Goal: Transaction & Acquisition: Purchase product/service

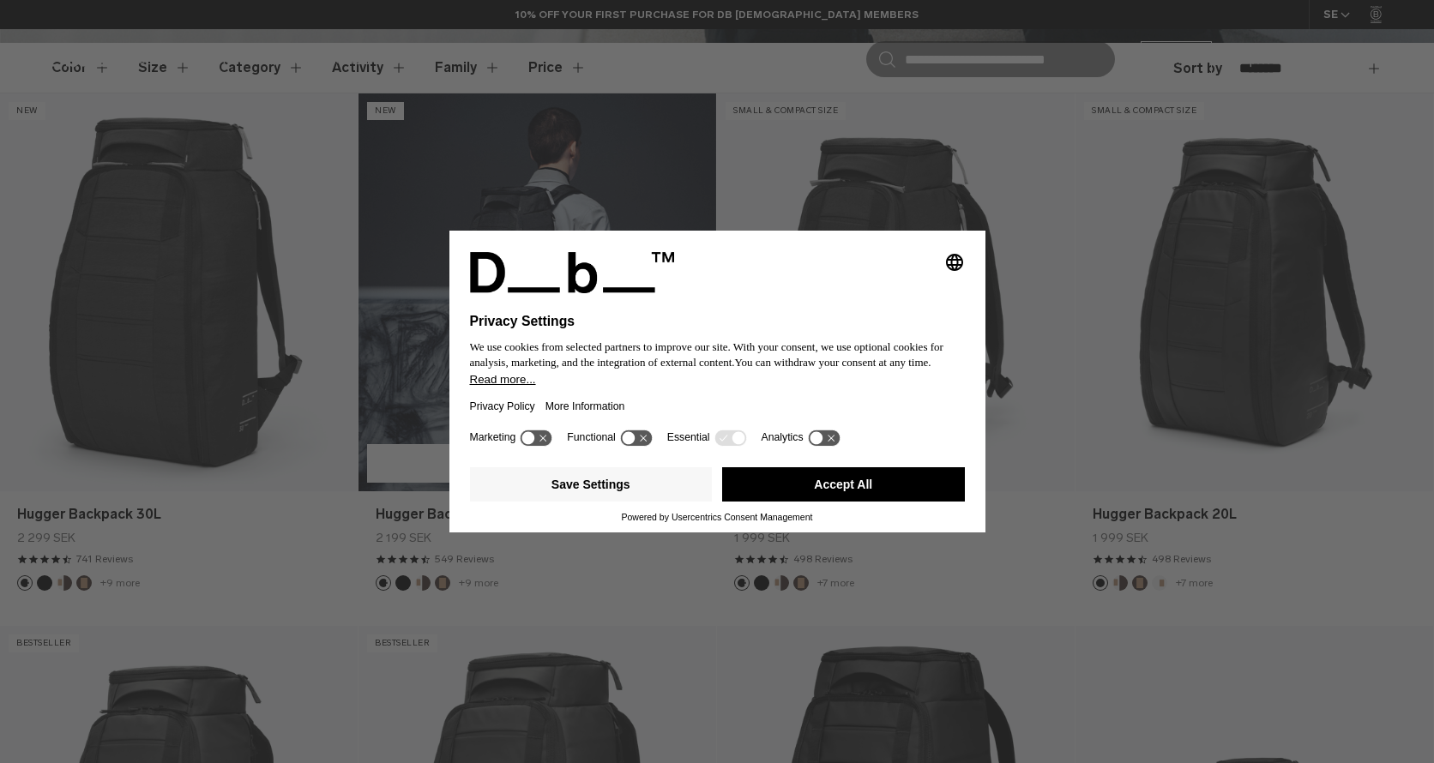
click at [511, 321] on h1 "Privacy Settings" at bounding box center [680, 321] width 420 height 15
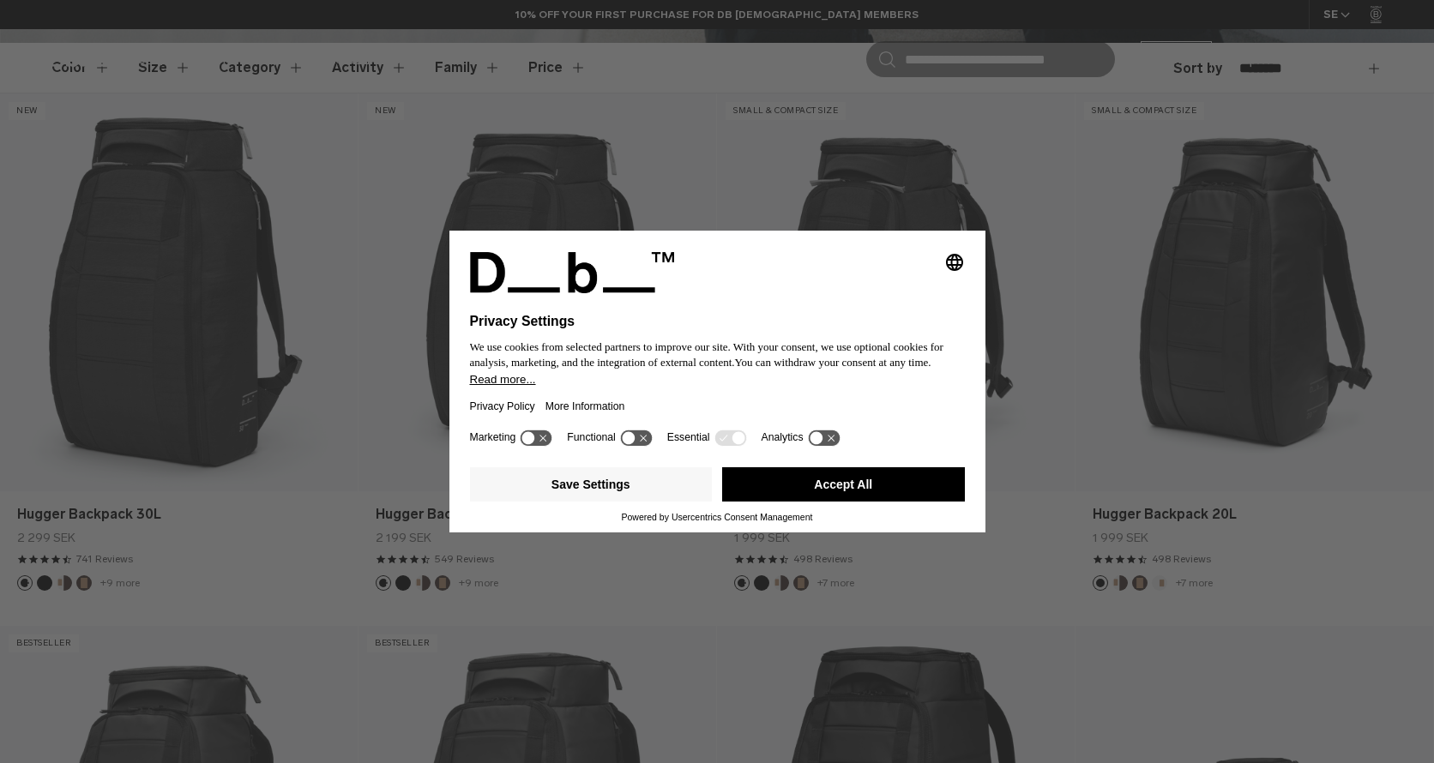
click at [869, 485] on button "Accept All" at bounding box center [843, 484] width 243 height 34
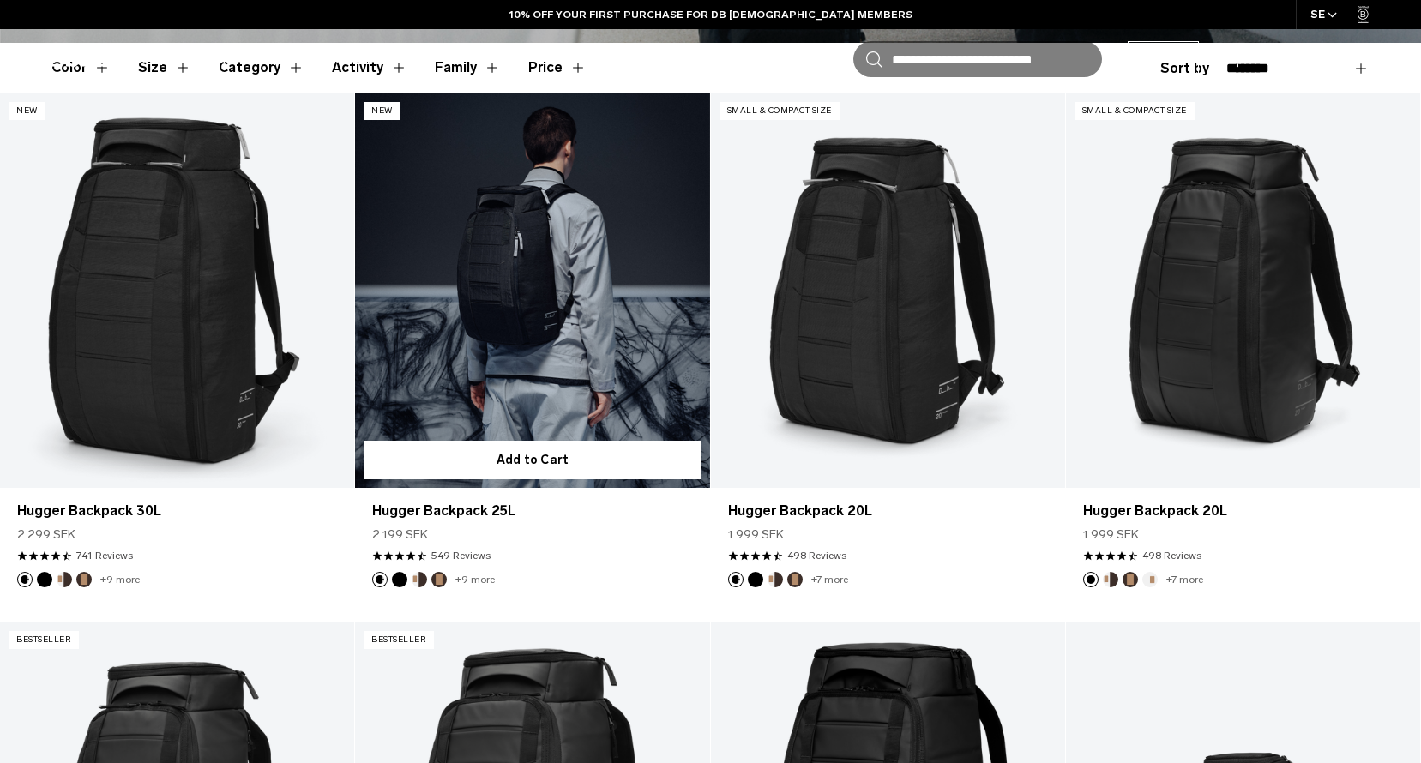
click at [558, 357] on link "Hugger Backpack 25L" at bounding box center [532, 290] width 354 height 394
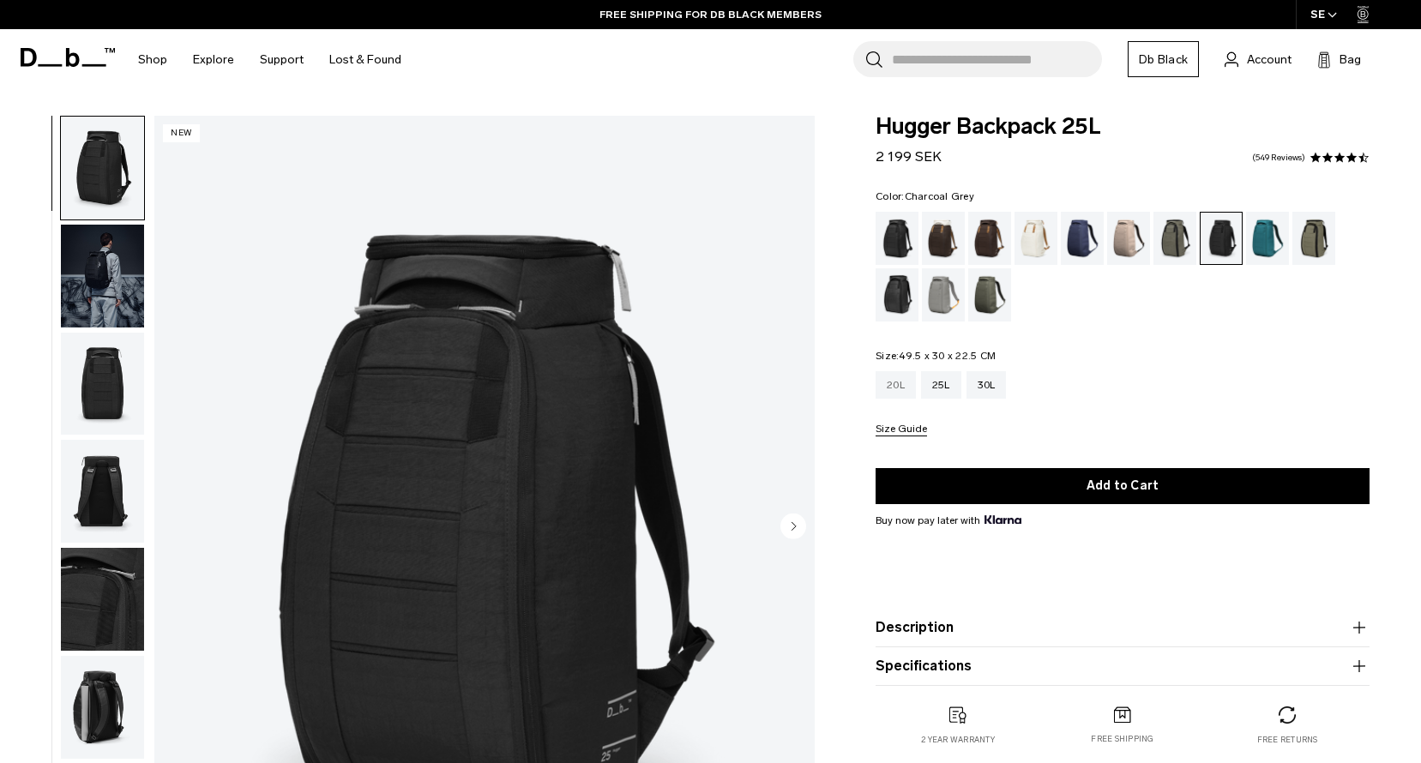
click at [890, 375] on div "20L" at bounding box center [895, 384] width 40 height 27
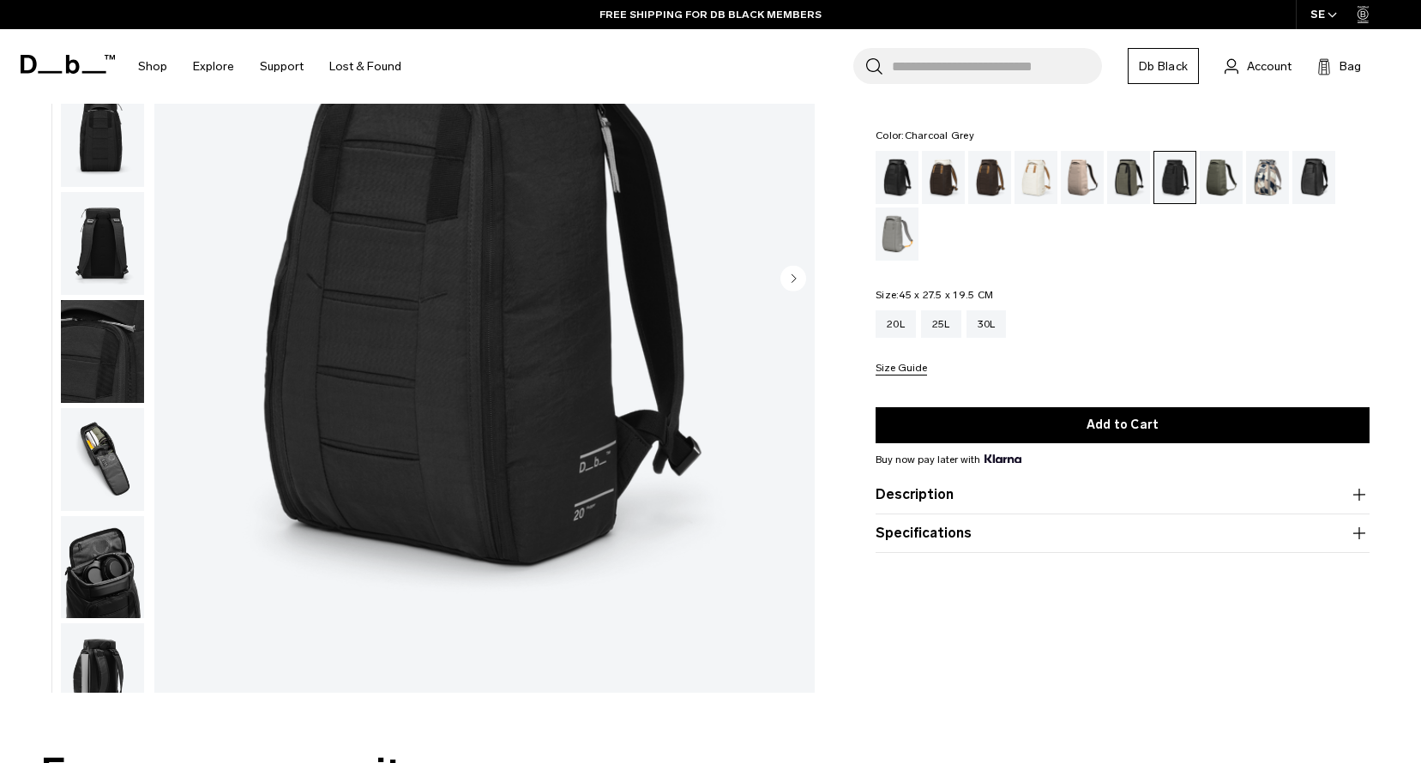
scroll to position [257, 0]
